Goal: Obtain resource: Download file/media

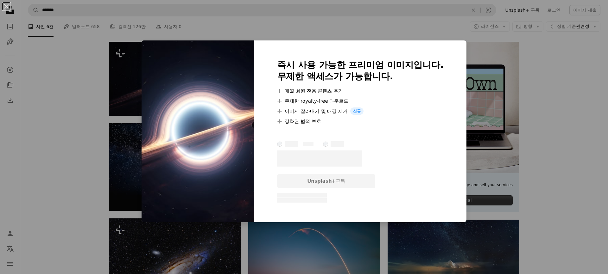
scroll to position [127, 0]
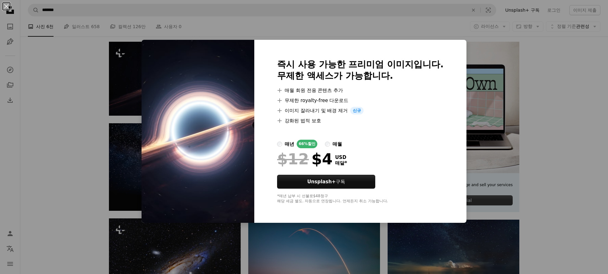
click at [204, 101] on img at bounding box center [197, 131] width 113 height 183
click at [149, 112] on img at bounding box center [197, 131] width 113 height 183
drag, startPoint x: 153, startPoint y: 112, endPoint x: 169, endPoint y: 114, distance: 16.6
click at [153, 112] on img at bounding box center [197, 131] width 113 height 183
click at [61, 95] on div "An X shape 즉시 사용 가능한 프리미엄 이미지입니다. 무제한 액세스가 가능합니다. A plus sign 매월 회원 전용 콘텐츠 추가 A…" at bounding box center [304, 137] width 608 height 274
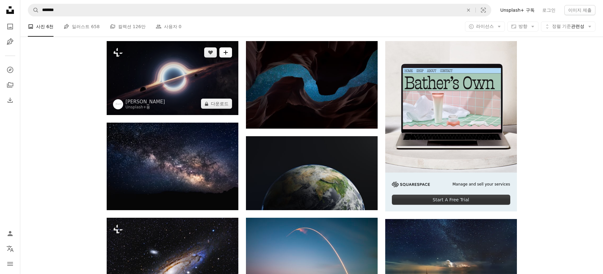
click at [228, 53] on icon "A plus sign" at bounding box center [225, 52] width 5 height 5
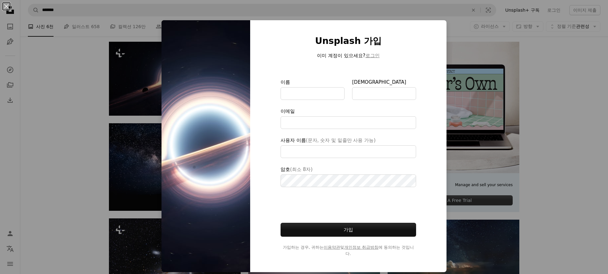
type input "*******"
drag, startPoint x: 52, startPoint y: 80, endPoint x: 27, endPoint y: 41, distance: 46.6
click at [51, 79] on div "An X shape Unsplash 가입 이미 계정이 있으세요? 로그인 이름 성 이메일 사용자 이름 (문자, 숫자 및 밑줄만 사용 가능) 암호…" at bounding box center [304, 137] width 608 height 274
